Goal: Check status: Check status

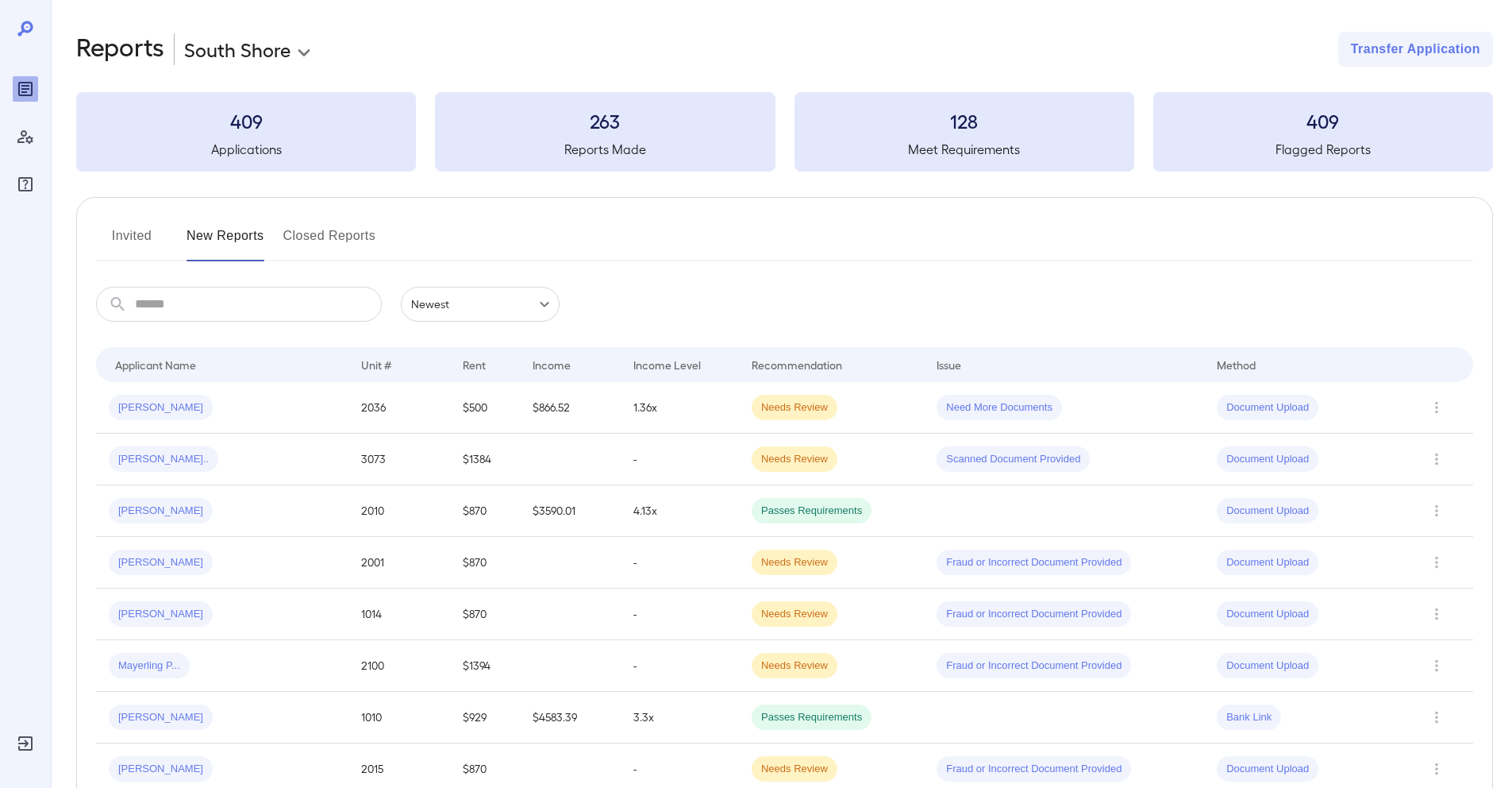
click at [118, 235] on button "Invited" at bounding box center [131, 242] width 71 height 38
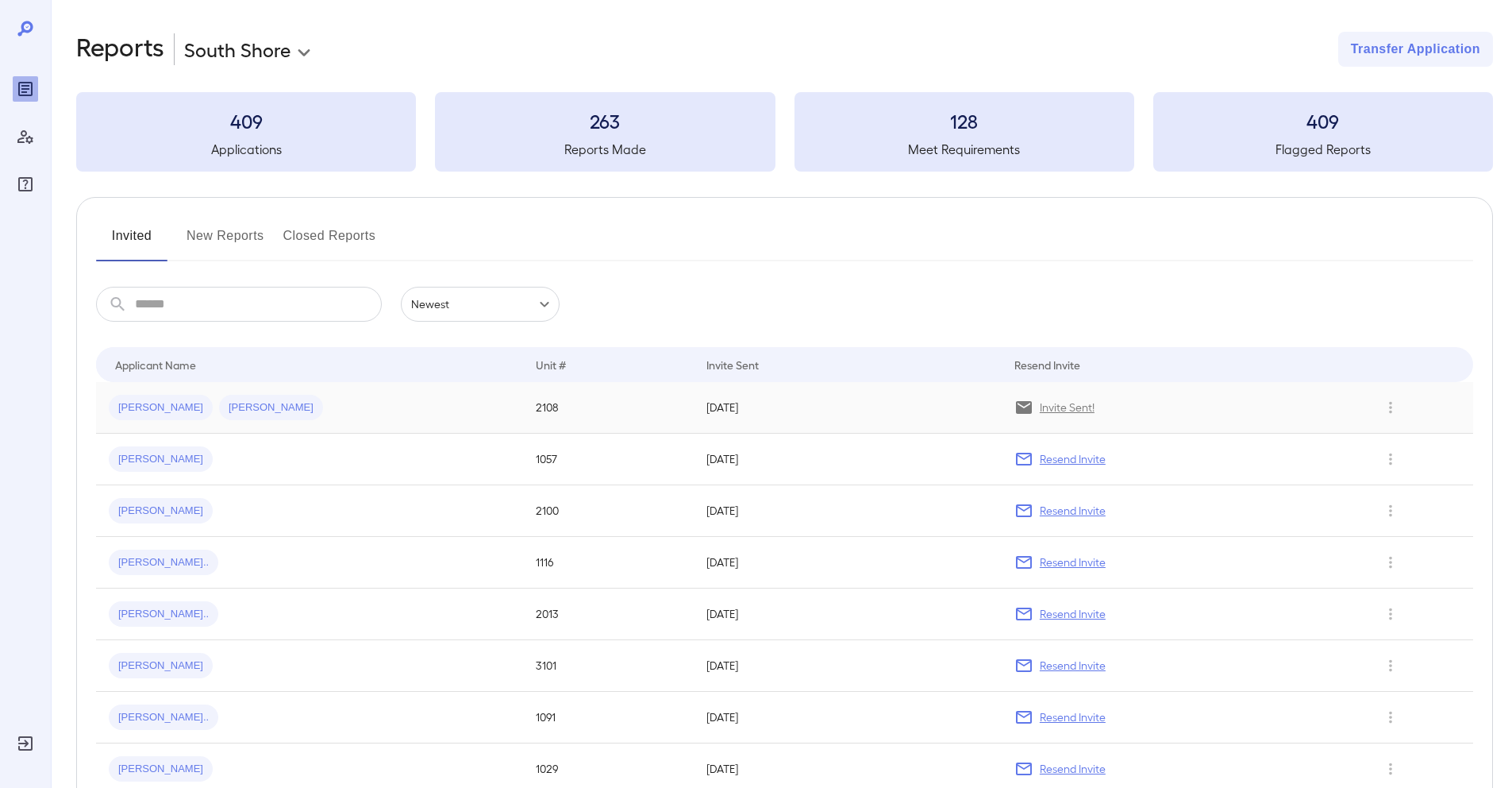
click at [354, 426] on td "[PERSON_NAME] [PERSON_NAME]" at bounding box center [309, 407] width 427 height 51
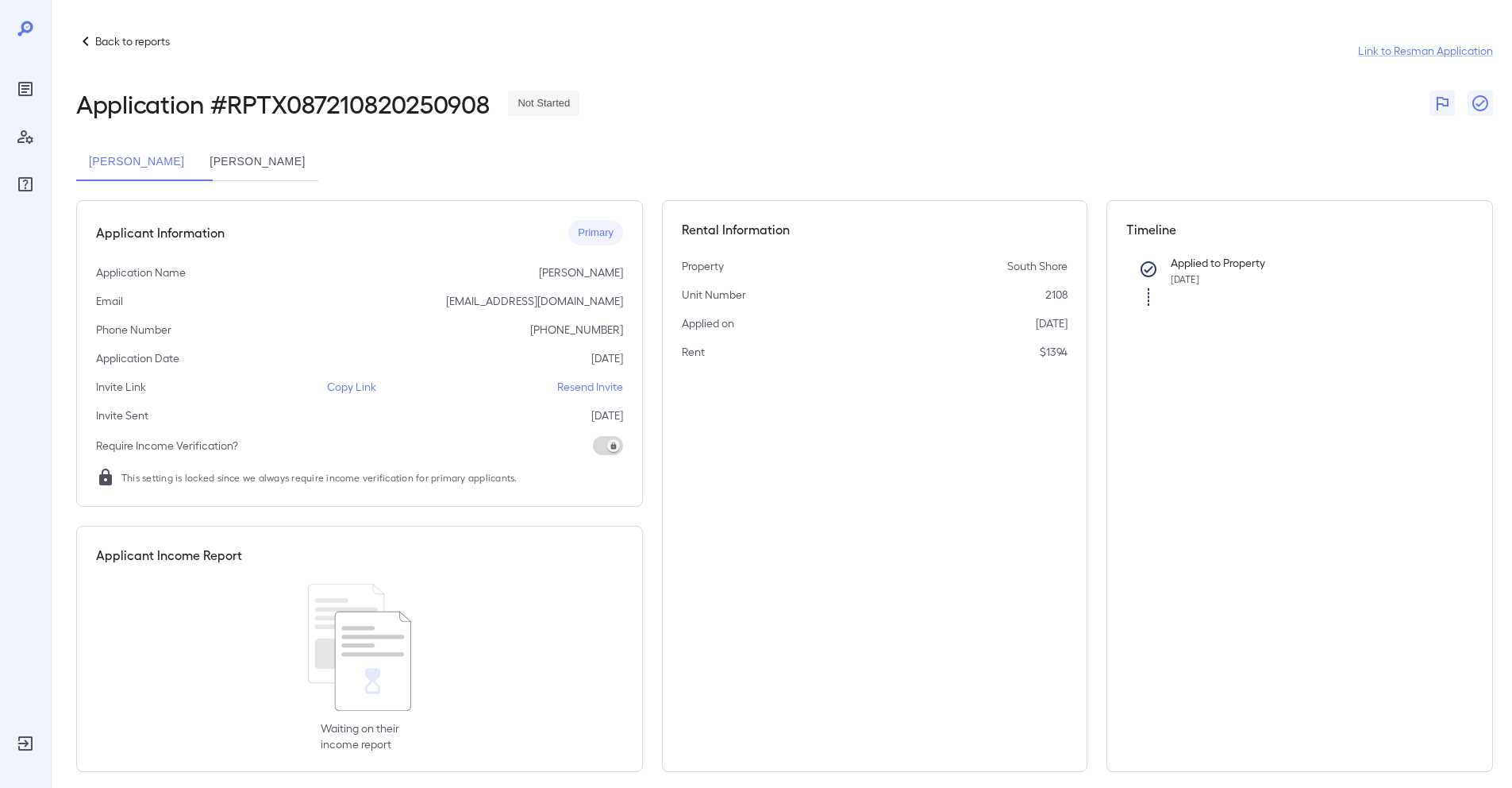
click at [350, 389] on p "Copy Link" at bounding box center [352, 386] width 49 height 16
click at [36, 89] on div "Reports" at bounding box center [25, 88] width 26 height 26
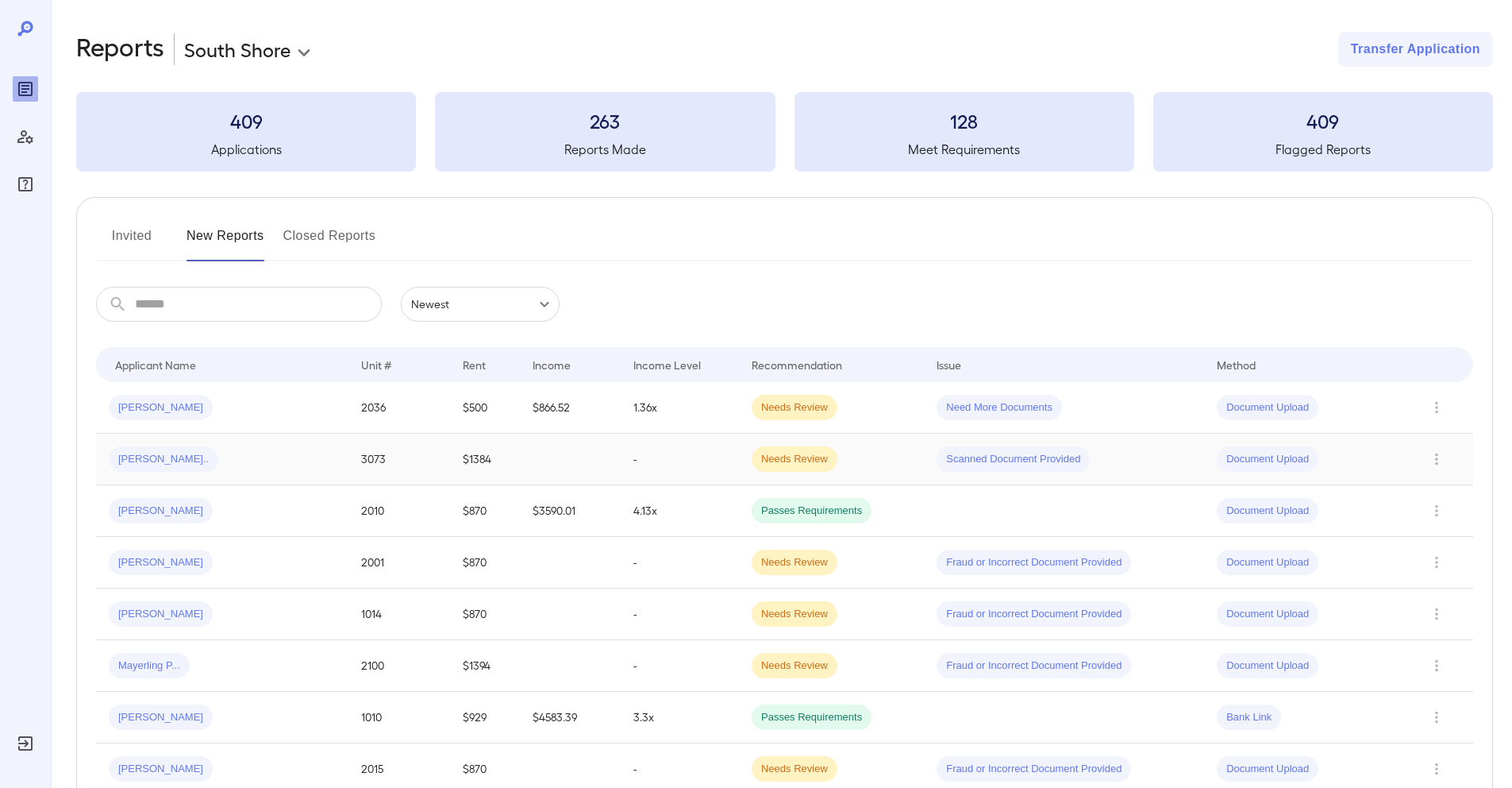
click at [243, 468] on div "[PERSON_NAME].." at bounding box center [222, 459] width 227 height 26
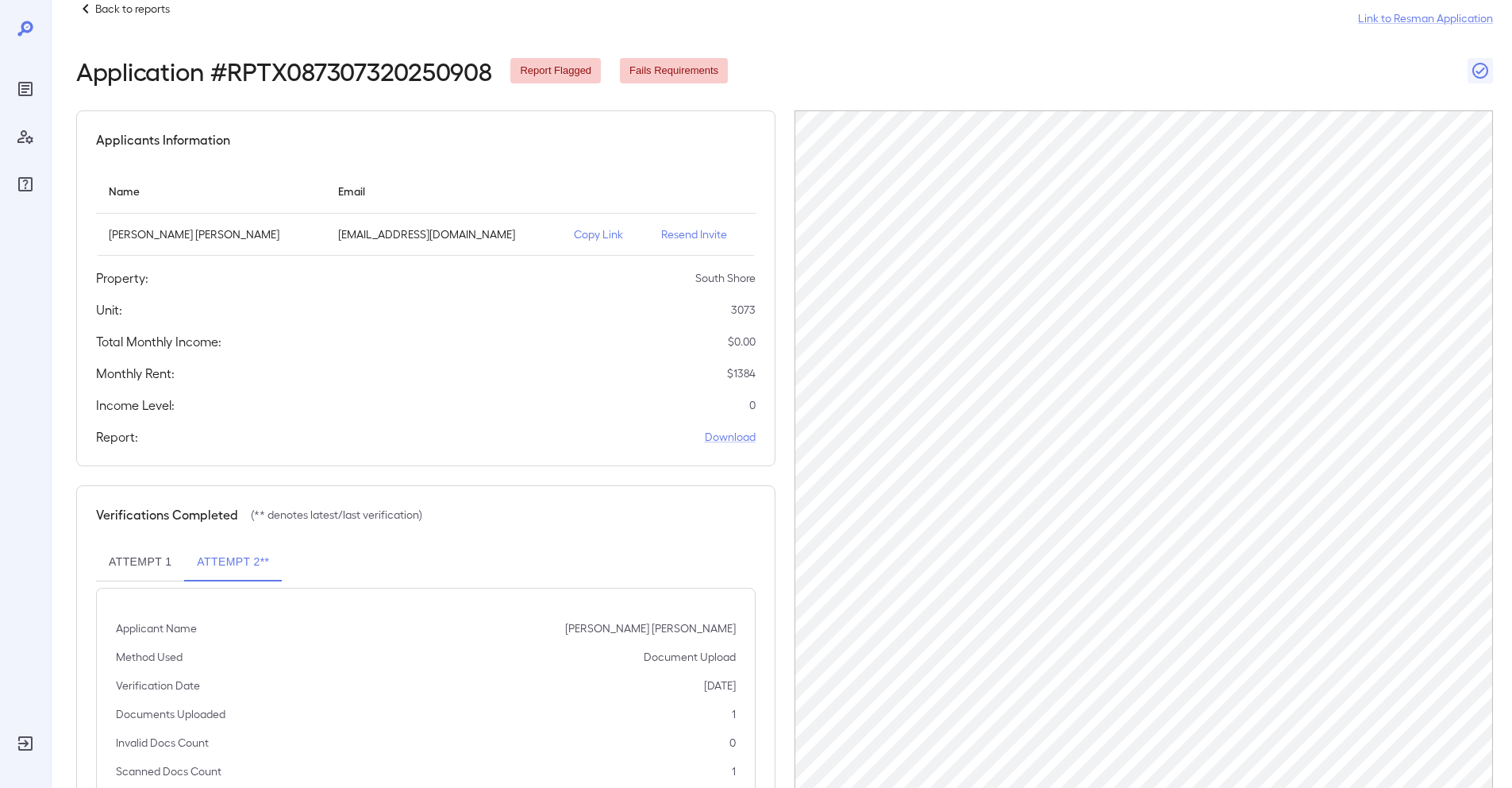
scroll to position [95, 0]
